Goal: Task Accomplishment & Management: Use online tool/utility

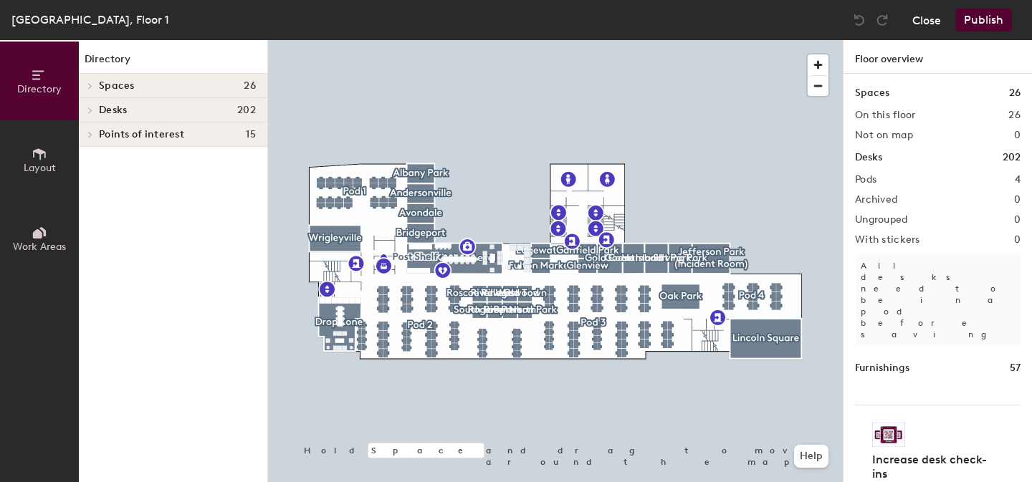
click at [929, 20] on button "Close" at bounding box center [926, 20] width 29 height 23
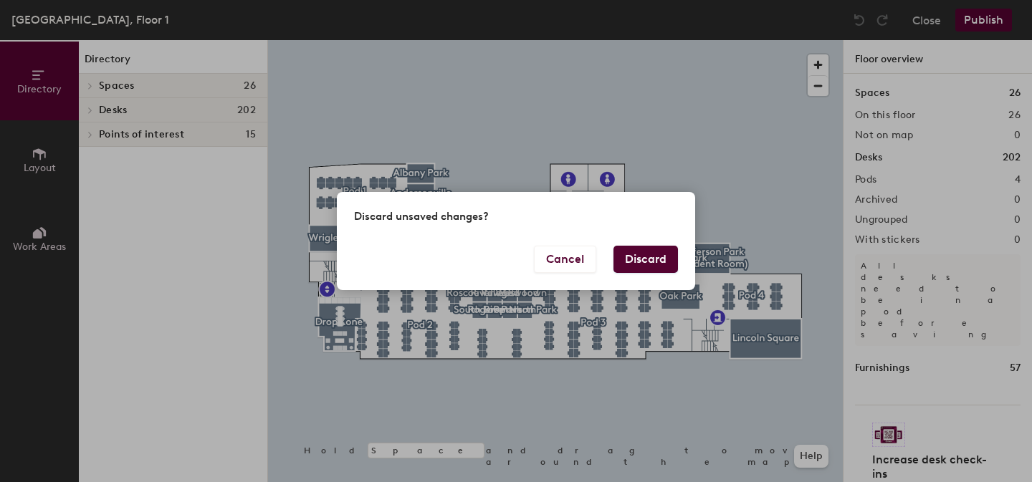
click at [649, 262] on button "Discard" at bounding box center [645, 259] width 64 height 27
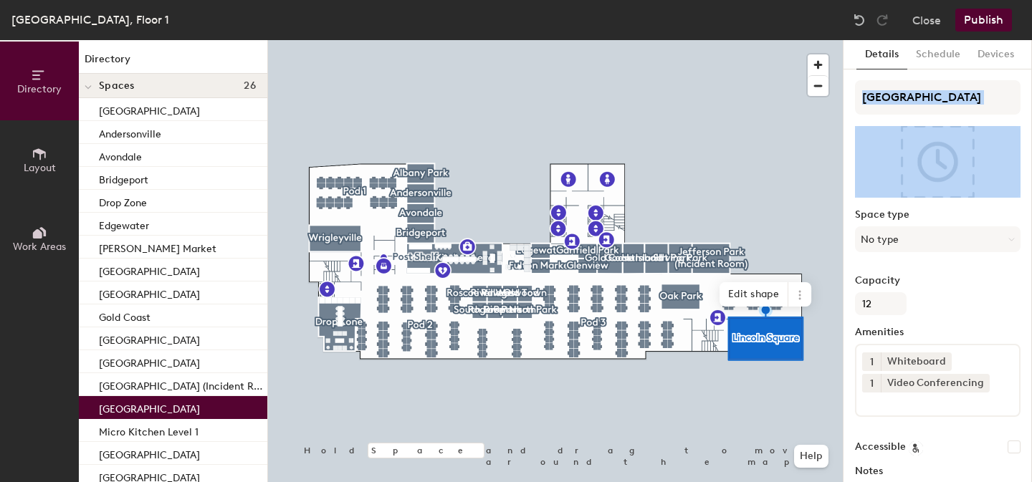
click at [952, 134] on div "Lincoln Square Space type No type Capacity 12 Amenities 1 Whiteboard 1 Video Co…" at bounding box center [938, 338] width 166 height 516
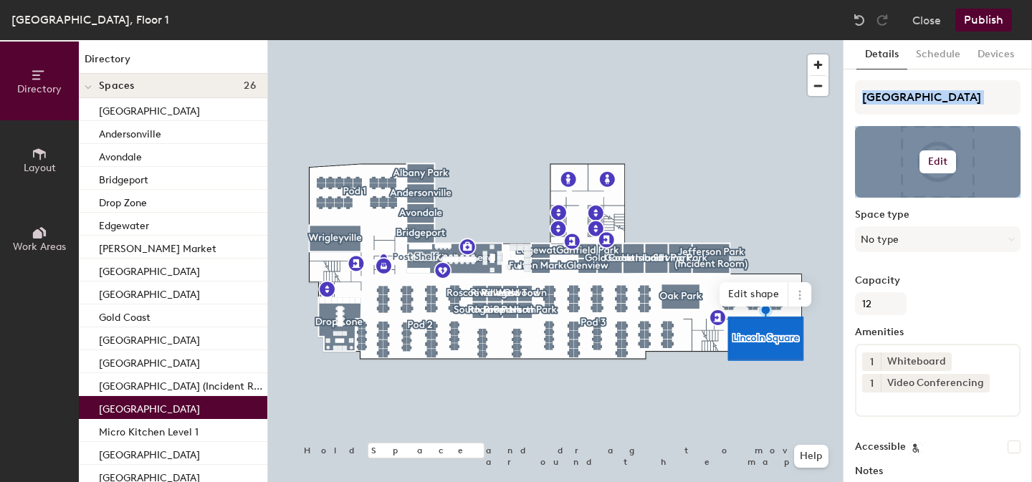
click at [943, 156] on h6 "Edit" at bounding box center [938, 161] width 20 height 11
click at [904, 201] on input "file" at bounding box center [949, 203] width 164 height 21
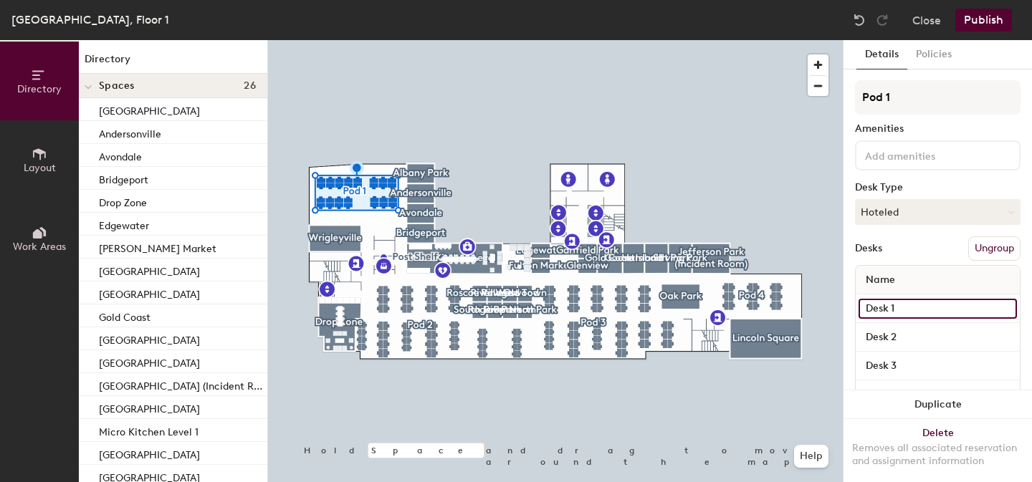
click at [1010, 305] on input "Desk 1" at bounding box center [938, 309] width 158 height 20
drag, startPoint x: 962, startPoint y: 305, endPoint x: 949, endPoint y: 305, distance: 12.9
click at [960, 305] on input "Desk 1" at bounding box center [938, 309] width 158 height 20
drag, startPoint x: 912, startPoint y: 304, endPoint x: 868, endPoint y: 305, distance: 44.5
click at [868, 305] on input "Desk 1" at bounding box center [938, 309] width 158 height 20
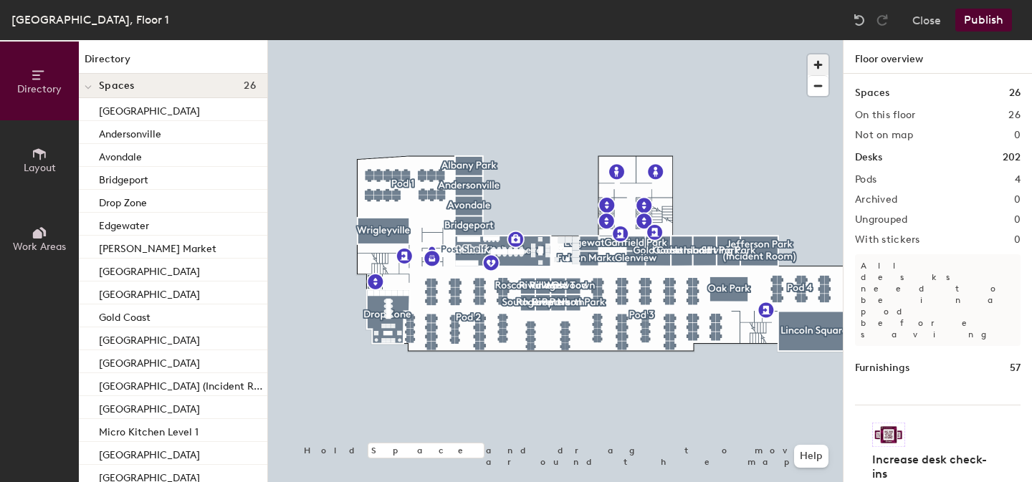
click at [815, 54] on span "button" at bounding box center [818, 64] width 21 height 21
click at [537, 40] on div at bounding box center [555, 40] width 575 height 0
click at [505, 40] on div at bounding box center [555, 40] width 575 height 0
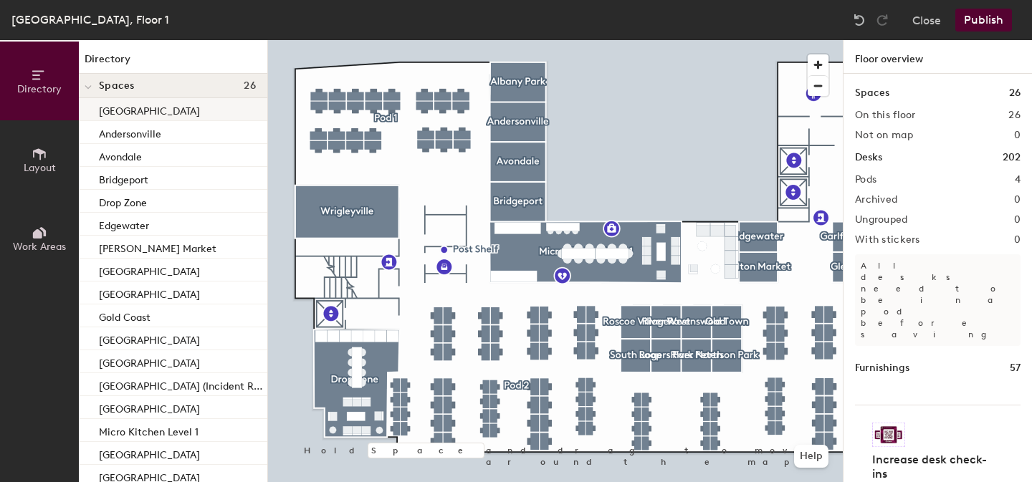
click at [142, 118] on div "[GEOGRAPHIC_DATA]" at bounding box center [173, 109] width 188 height 23
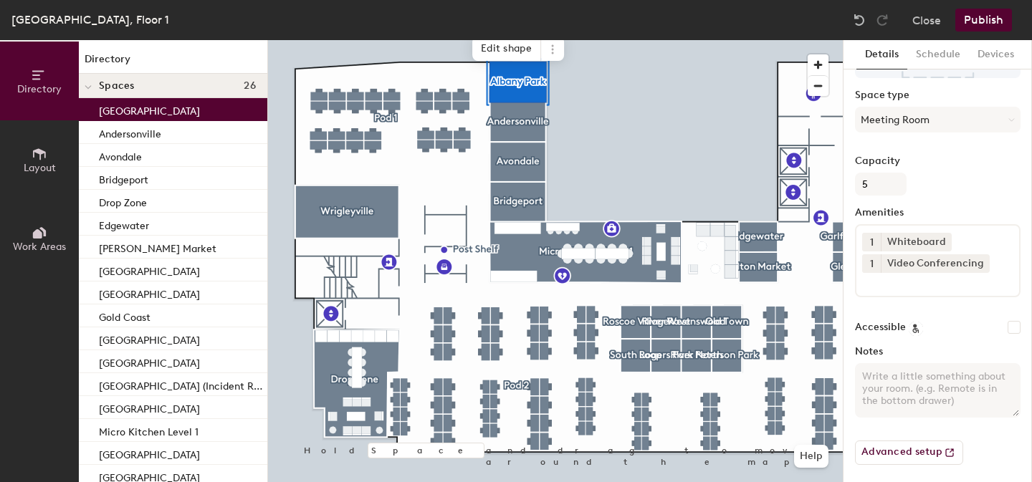
scroll to position [125, 0]
